Goal: Information Seeking & Learning: Learn about a topic

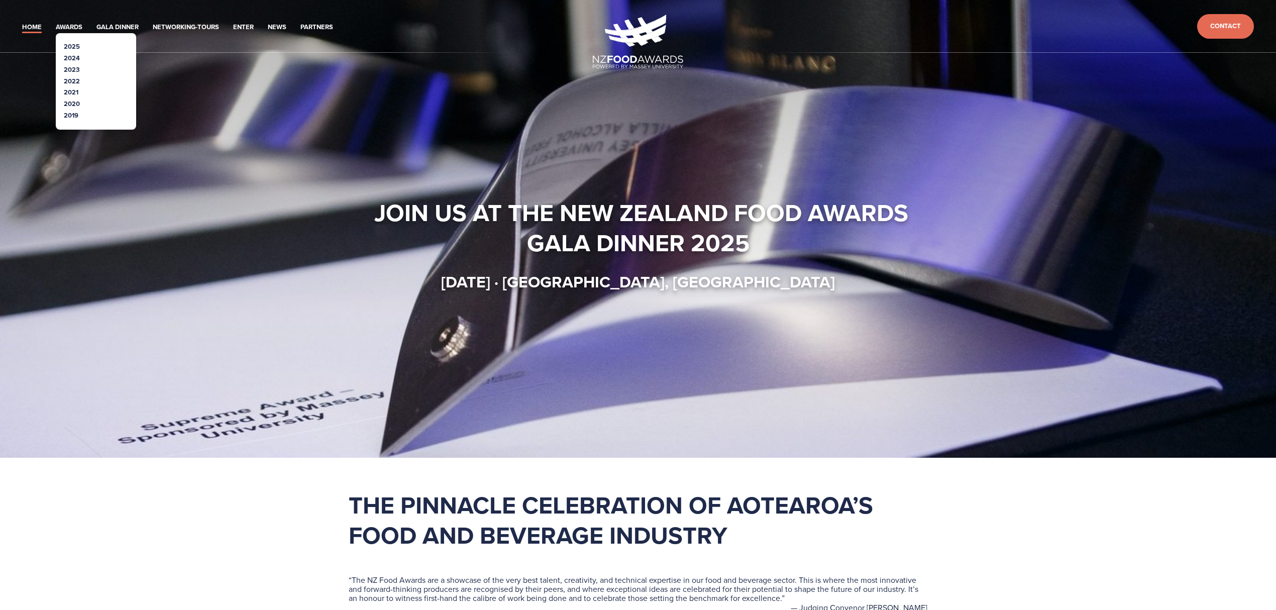
click at [73, 45] on link "2025" at bounding box center [72, 47] width 16 height 10
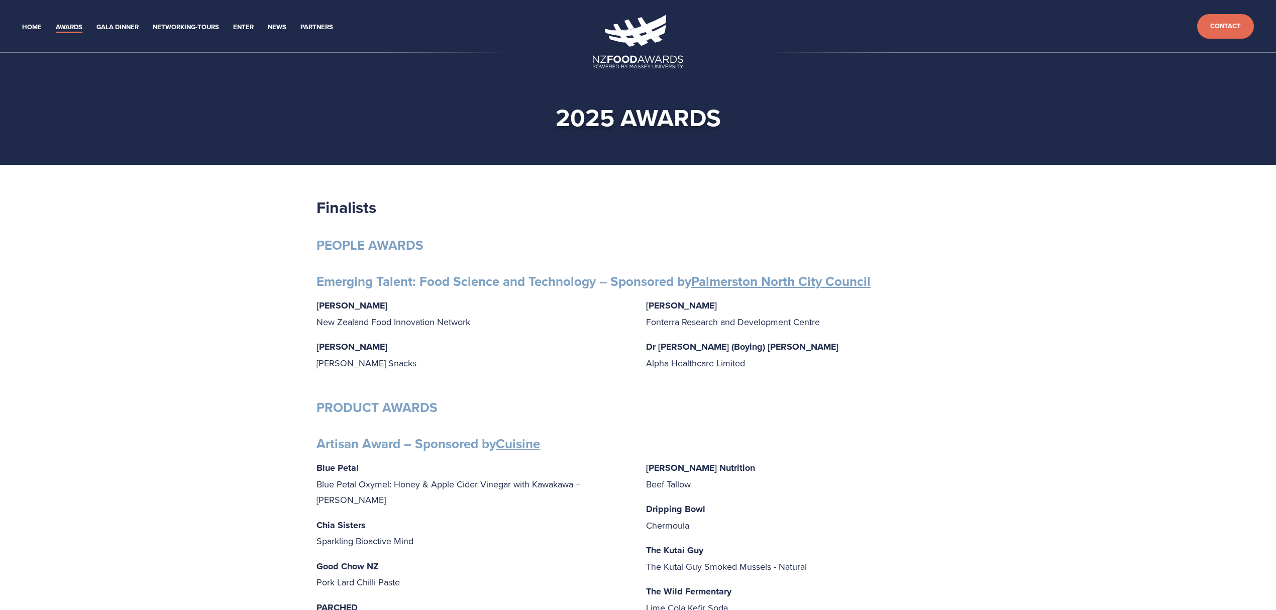
scroll to position [790, 0]
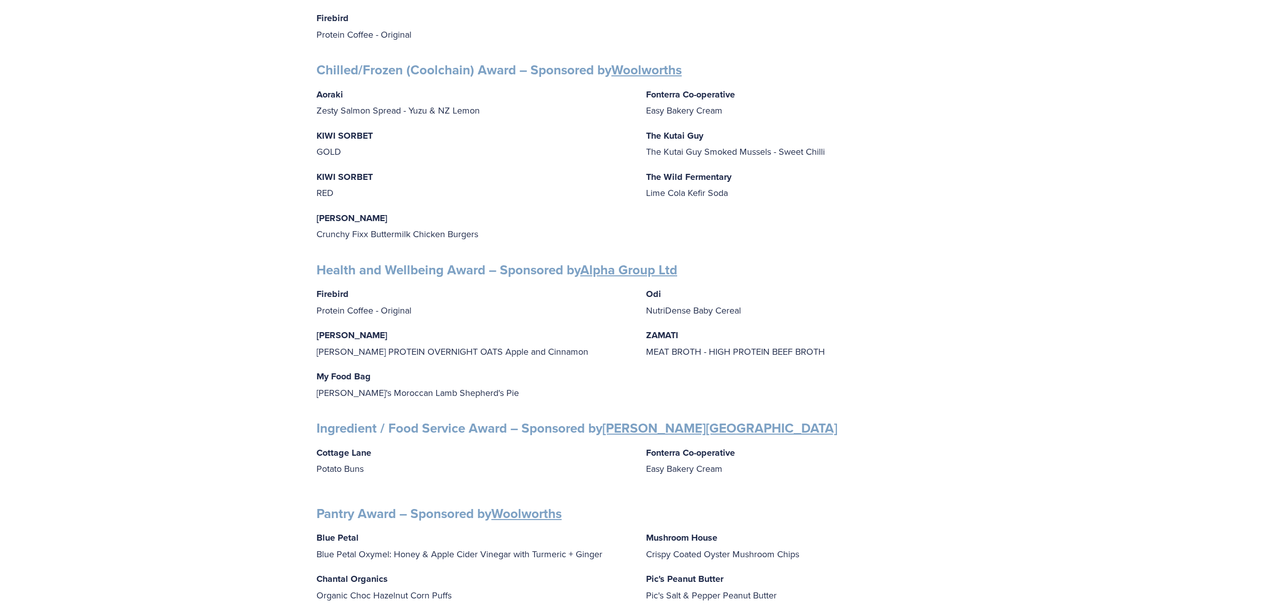
click at [675, 306] on p "Odi NutriDense Baby Cereal" at bounding box center [803, 302] width 314 height 32
click at [718, 312] on p "Odi NutriDense Baby Cereal" at bounding box center [803, 302] width 314 height 32
drag, startPoint x: 673, startPoint y: 306, endPoint x: 642, endPoint y: 294, distance: 33.2
click at [642, 294] on div "Firebird Protein Coffee - Original [PERSON_NAME] [PERSON_NAME] PROTEIN OVERNIGH…" at bounding box center [638, 343] width 643 height 115
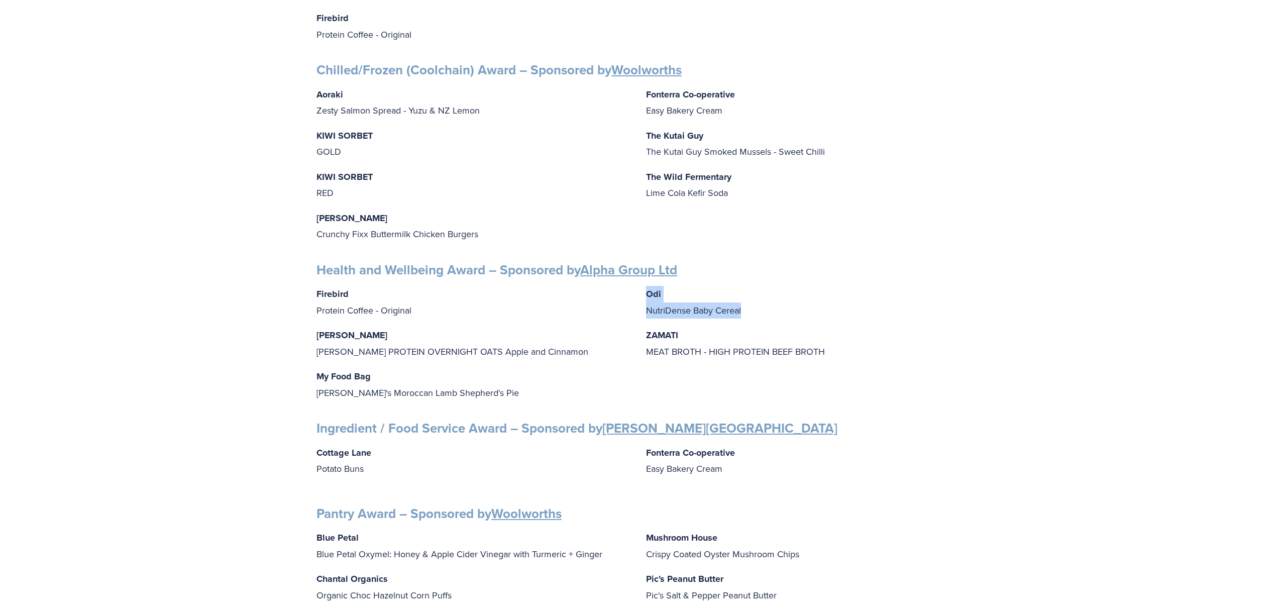
copy p "Odi NutriDense Baby Cereal"
click at [793, 302] on p "Odi NutriDense Baby Cereal" at bounding box center [803, 302] width 314 height 32
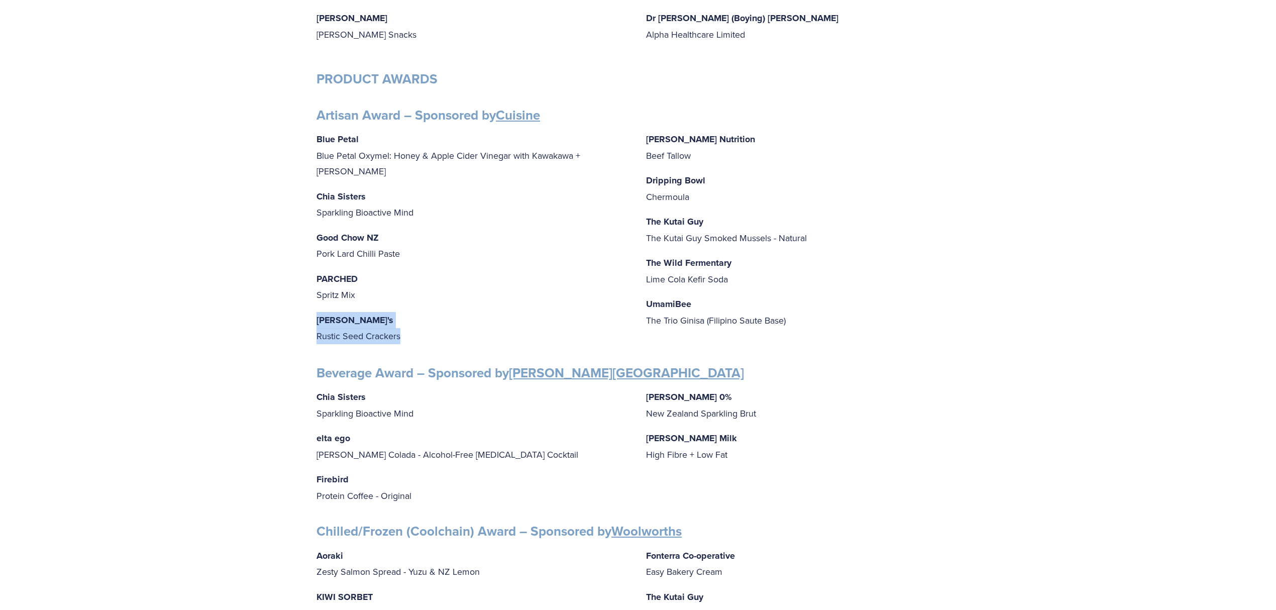
drag, startPoint x: 404, startPoint y: 321, endPoint x: 280, endPoint y: 308, distance: 124.8
copy p "[PERSON_NAME]'s Rustic Seed Crackers"
